Goal: Navigation & Orientation: Find specific page/section

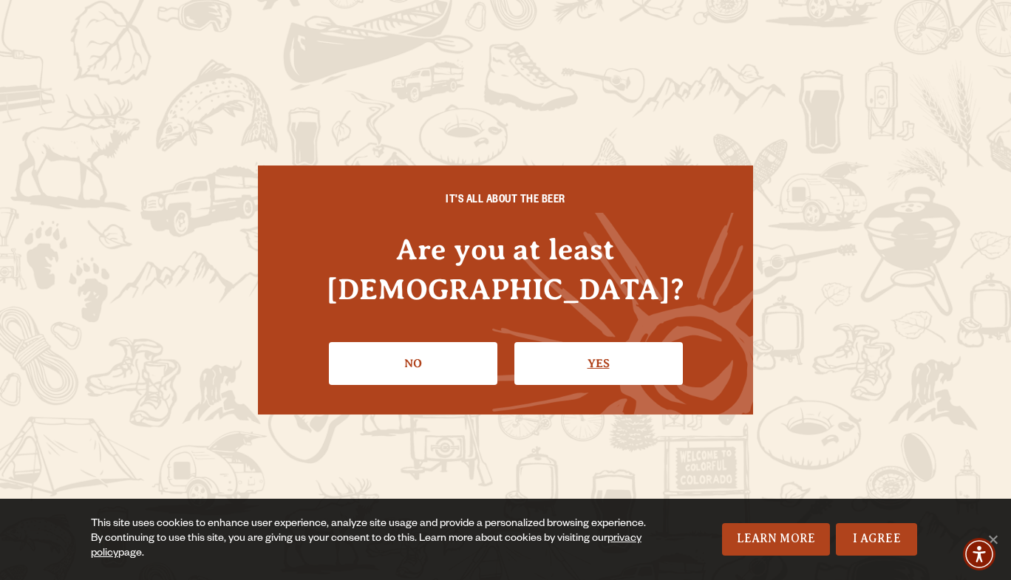
click at [572, 342] on link "Yes" at bounding box center [598, 363] width 168 height 43
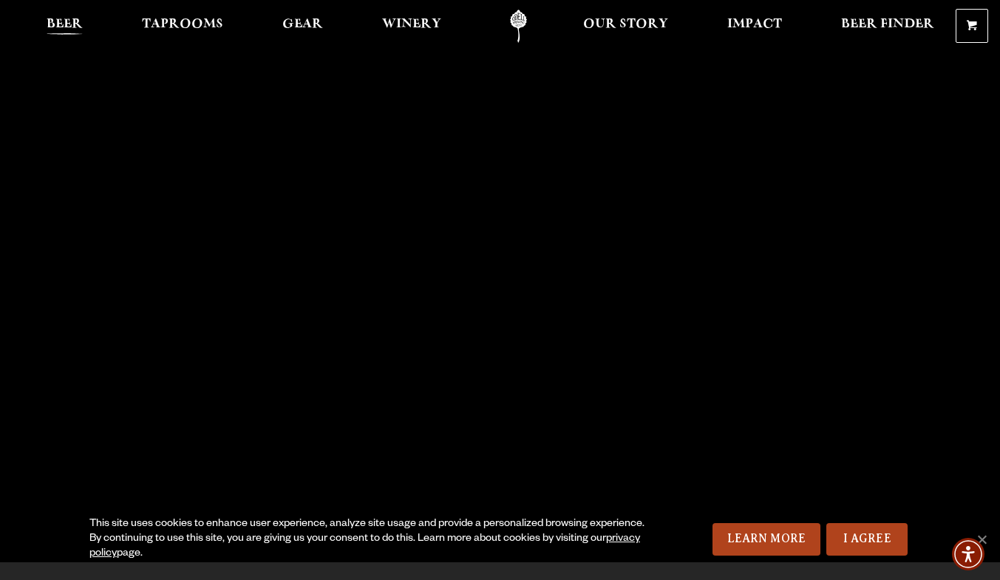
click at [58, 21] on span "Beer" at bounding box center [65, 24] width 36 height 12
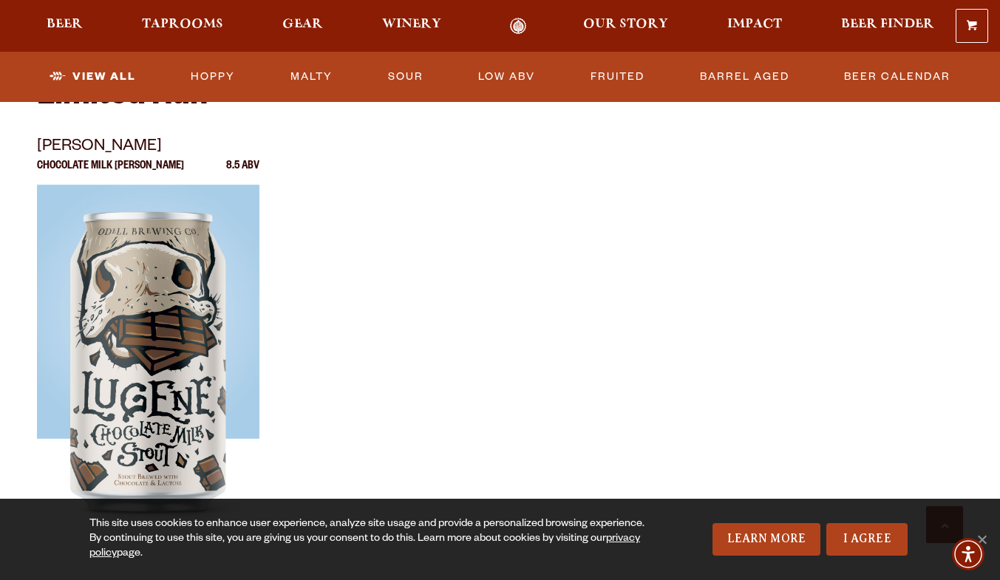
scroll to position [2295, 0]
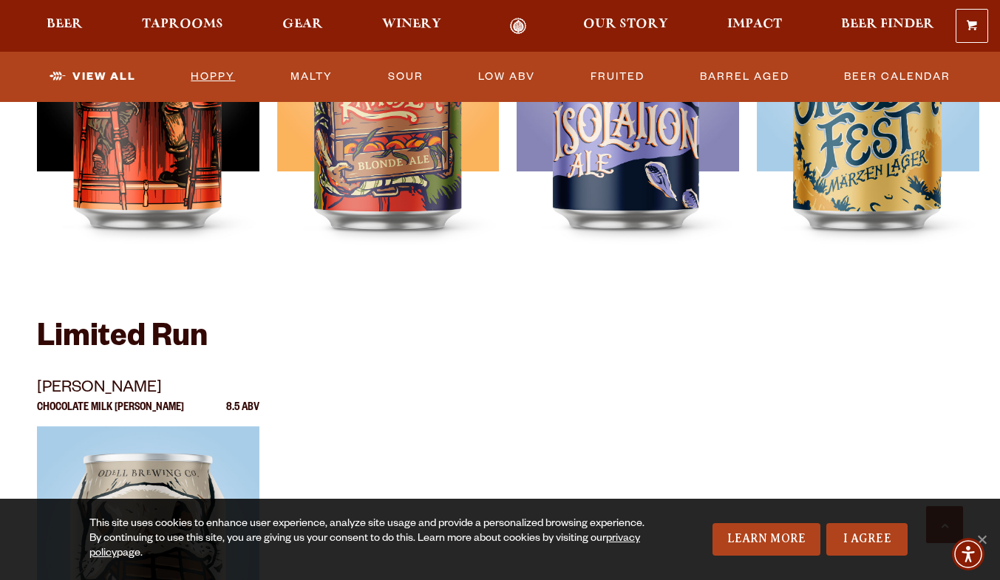
click at [222, 73] on link "Hoppy" at bounding box center [213, 77] width 56 height 34
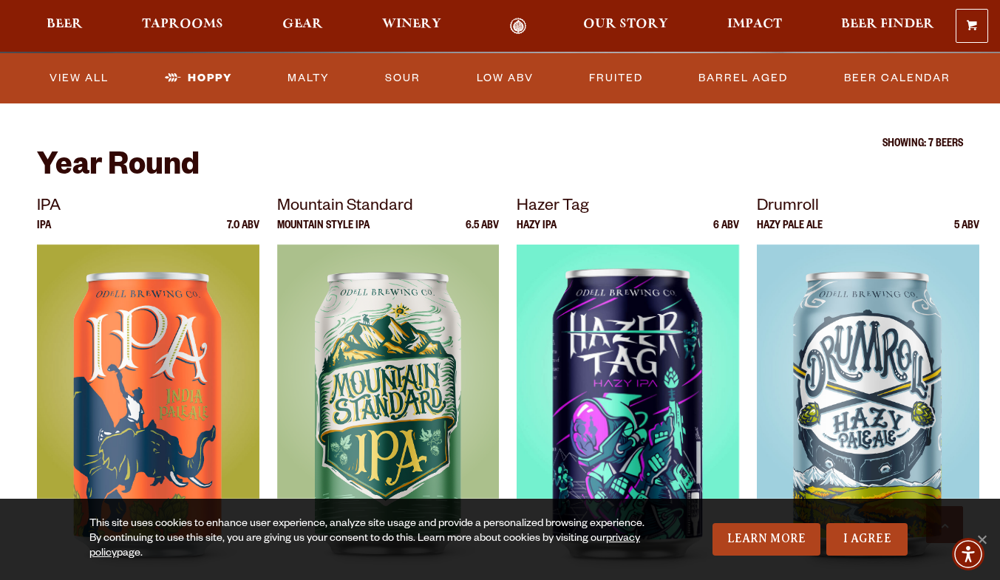
scroll to position [426, 0]
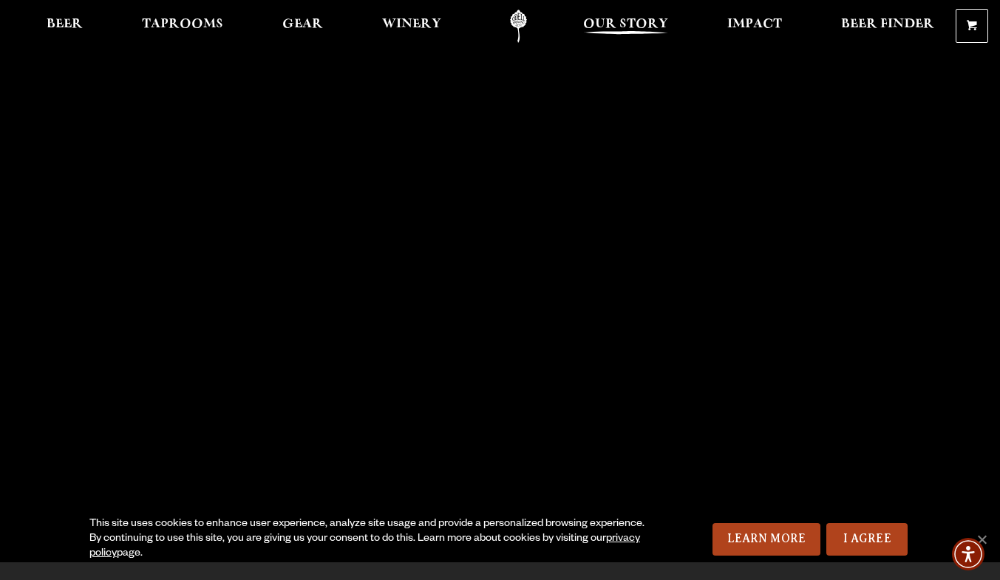
click at [642, 21] on span "Our Story" at bounding box center [625, 24] width 85 height 12
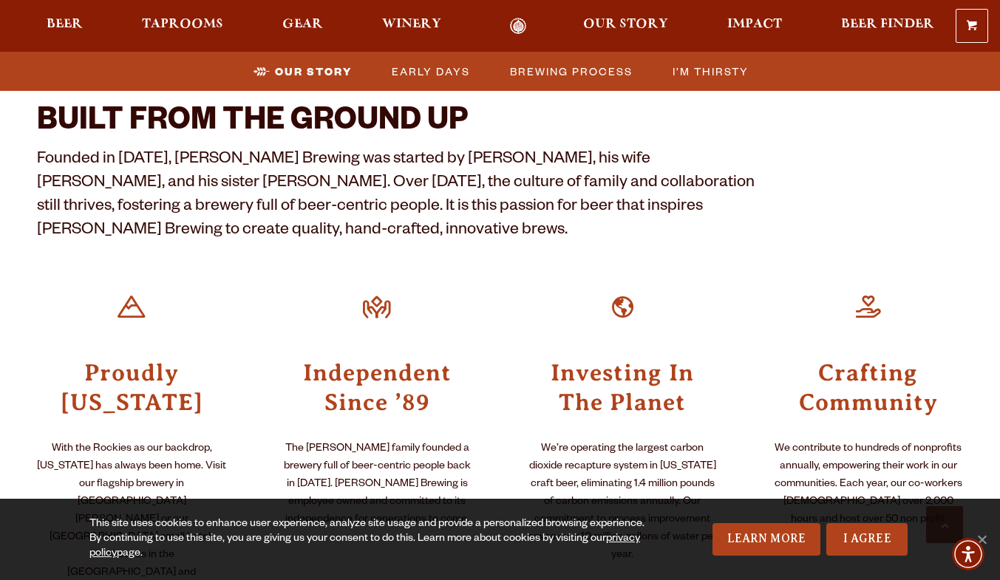
scroll to position [454, 0]
